Goal: Information Seeking & Learning: Find contact information

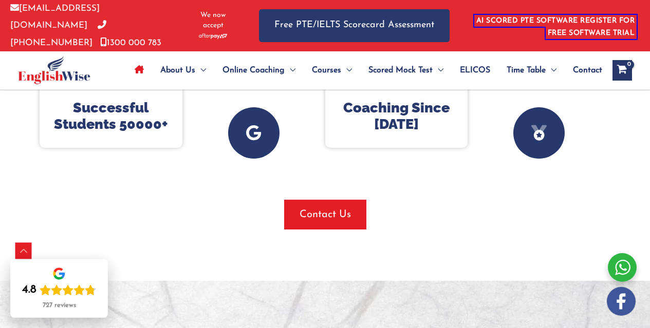
scroll to position [771, 0]
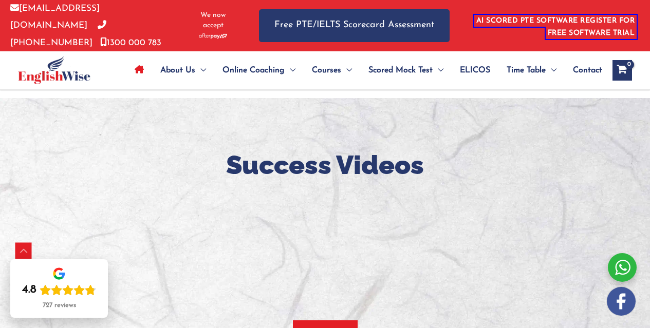
drag, startPoint x: 583, startPoint y: 61, endPoint x: 568, endPoint y: 66, distance: 16.4
click at [584, 60] on span "Contact" at bounding box center [587, 70] width 29 height 36
